Goal: Information Seeking & Learning: Learn about a topic

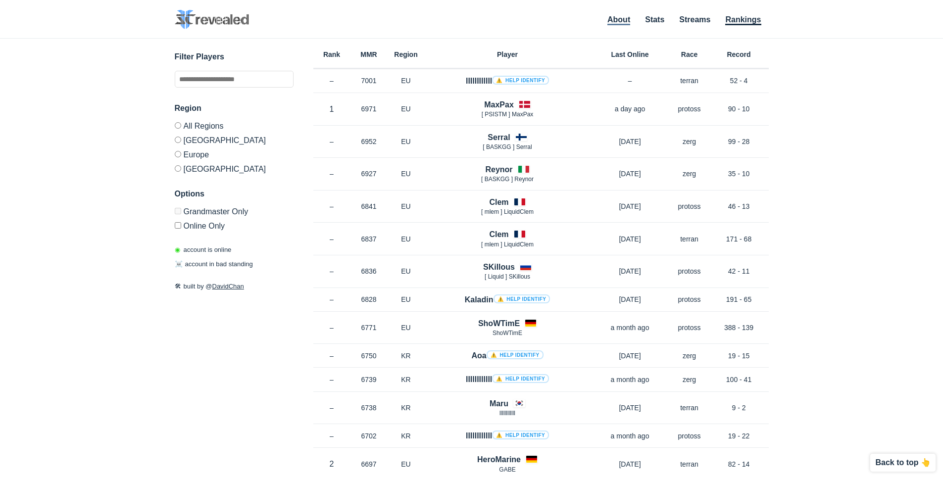
click at [617, 22] on link "About" at bounding box center [618, 20] width 23 height 10
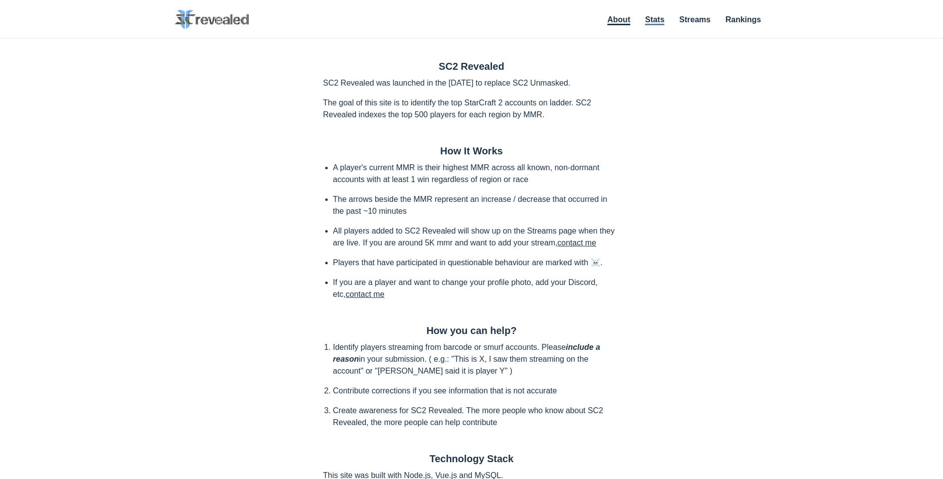
click at [652, 20] on link "Stats" at bounding box center [654, 20] width 19 height 10
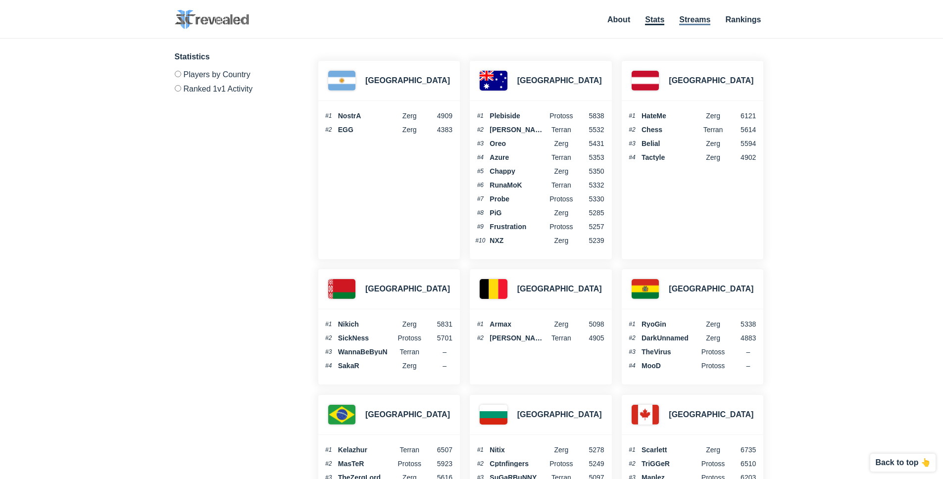
click at [693, 20] on link "Streams" at bounding box center [694, 20] width 31 height 10
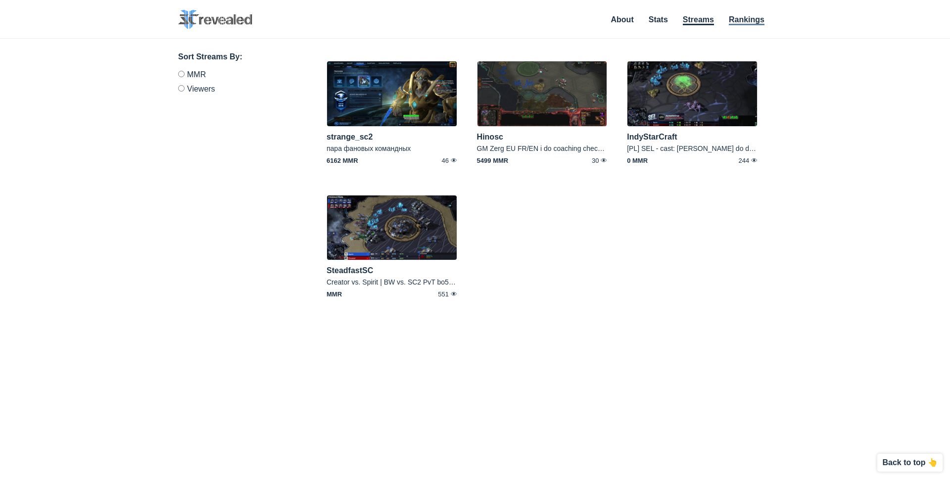
click at [738, 20] on link "Rankings" at bounding box center [747, 20] width 36 height 10
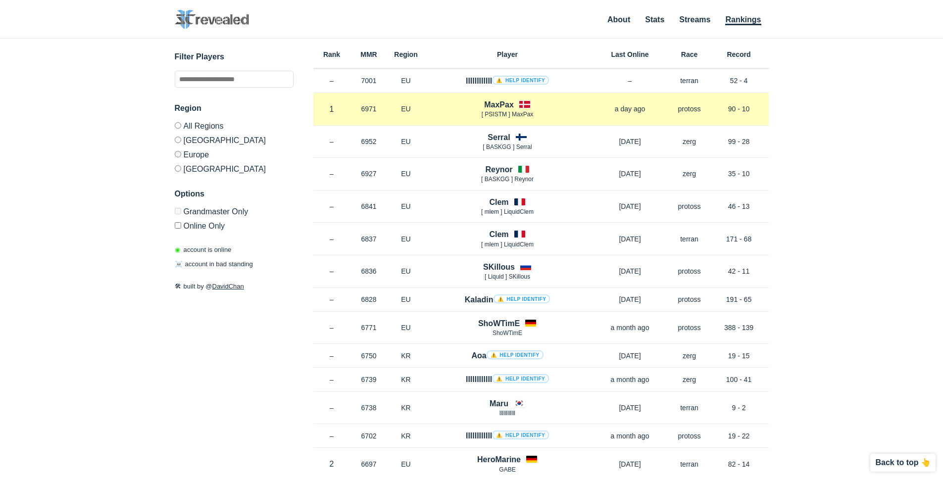
click at [506, 104] on h4 "MaxPax" at bounding box center [499, 104] width 30 height 11
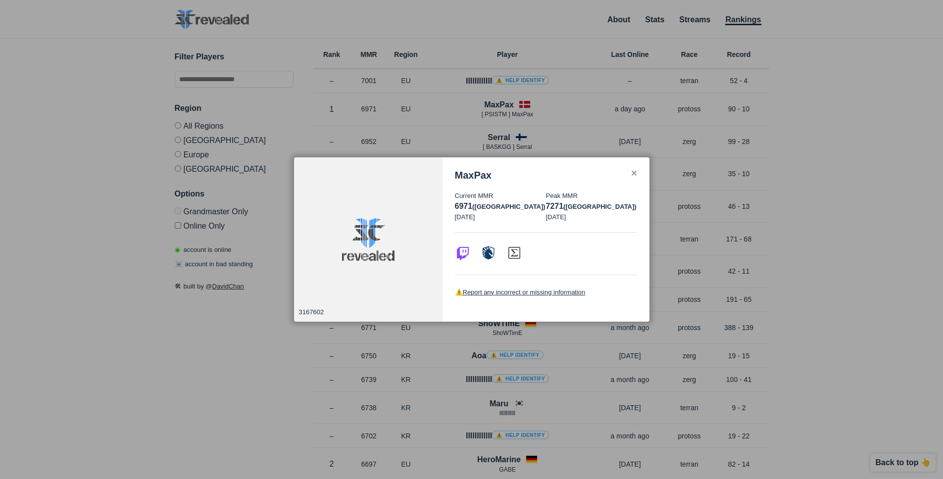
click at [632, 175] on div "✕" at bounding box center [633, 174] width 6 height 8
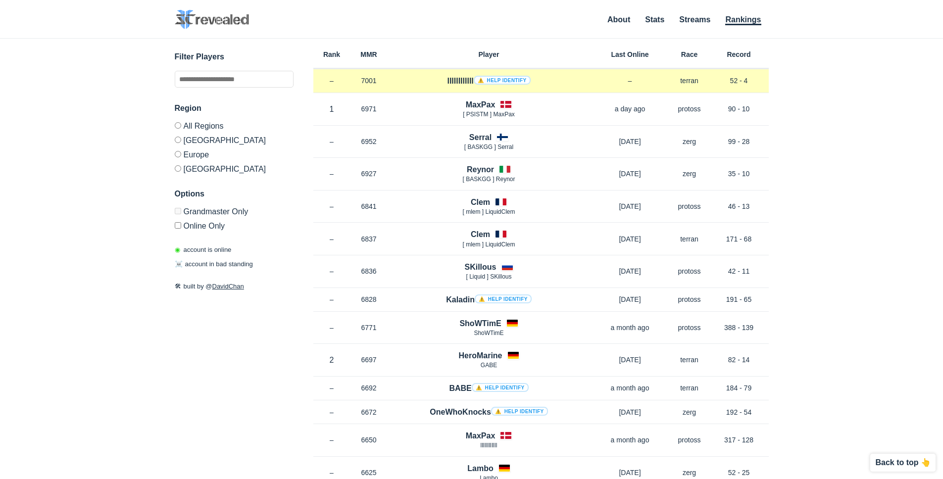
click at [459, 83] on h4 "llllllllllll ⚠️ Help identify" at bounding box center [488, 80] width 83 height 11
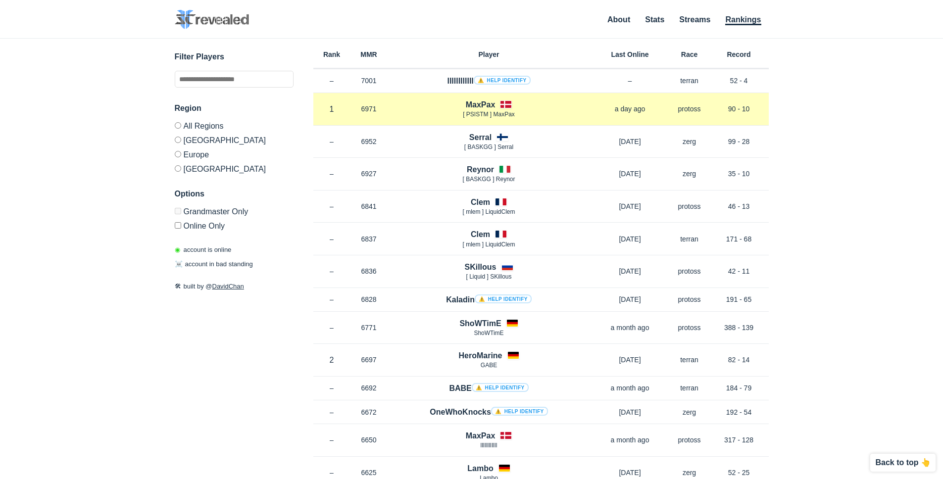
click at [483, 103] on h4 "MaxPax" at bounding box center [481, 104] width 30 height 11
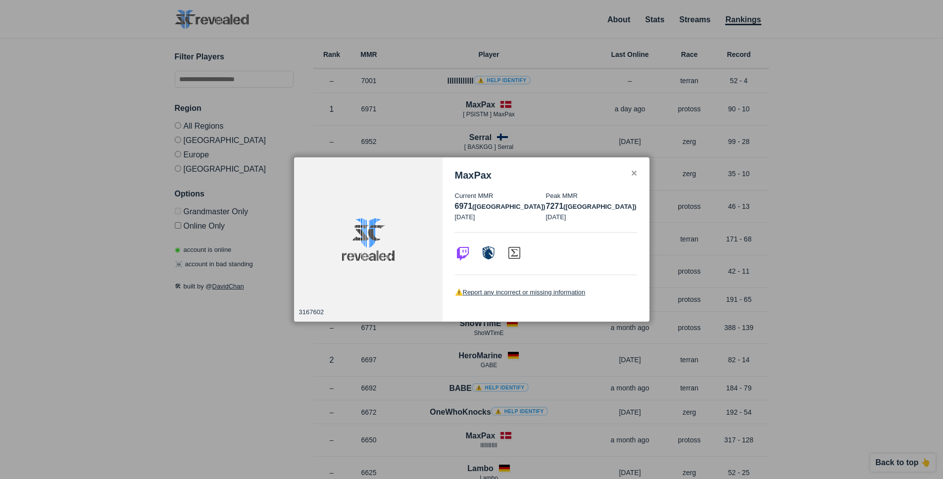
click at [326, 167] on div "3167602" at bounding box center [368, 239] width 148 height 165
click at [383, 139] on div at bounding box center [471, 239] width 943 height 479
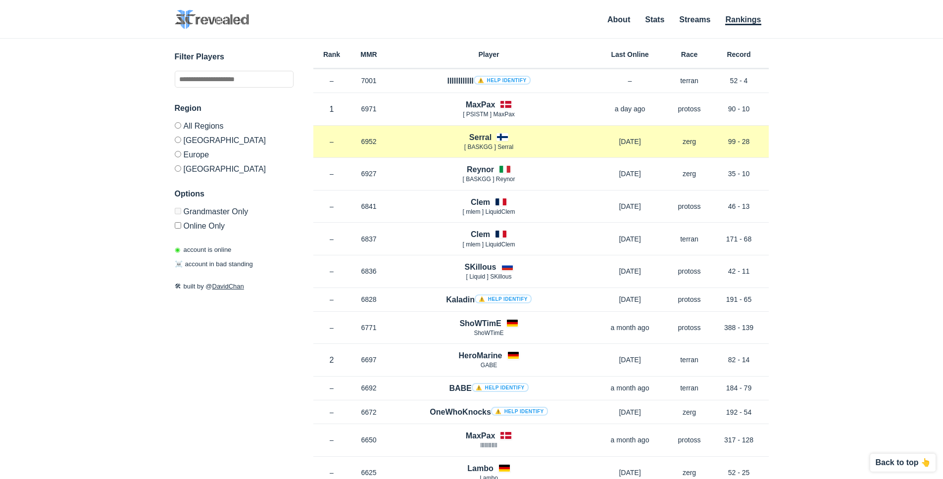
click at [373, 138] on p "6952" at bounding box center [368, 142] width 37 height 10
click at [469, 136] on h4 "Serral" at bounding box center [480, 137] width 22 height 11
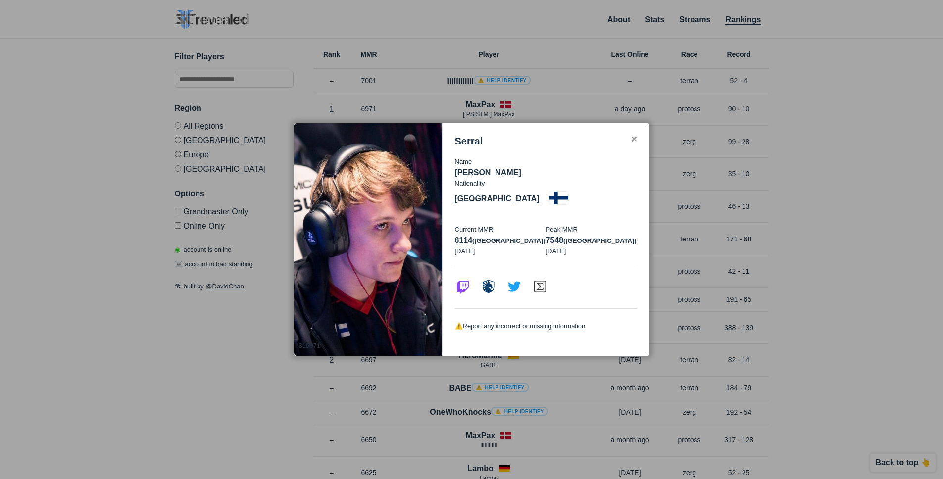
click at [305, 135] on img at bounding box center [368, 239] width 148 height 233
